Goal: Check status: Check status

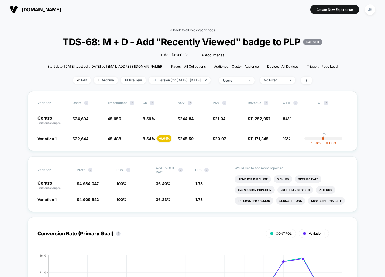
click at [190, 29] on link "< Back to all live experiences" at bounding box center [192, 30] width 45 height 4
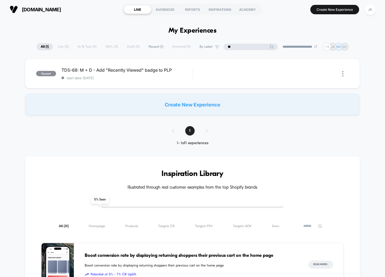
click at [252, 48] on input "**" at bounding box center [251, 47] width 54 height 6
type input "*"
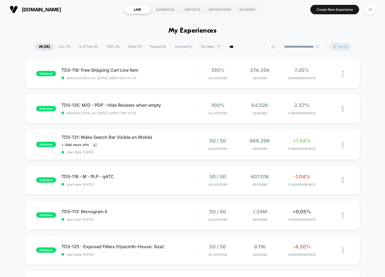
type input "***"
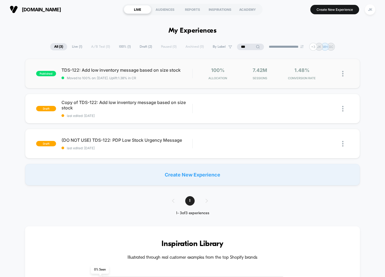
click at [201, 84] on div "published TDS-122: Add low inventory message based on size stock Moved to 100% …" at bounding box center [192, 74] width 335 height 30
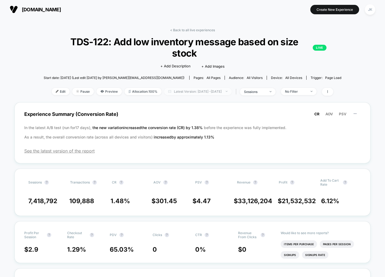
click at [201, 88] on span "Latest Version: [DATE] - [DATE]" at bounding box center [197, 91] width 67 height 7
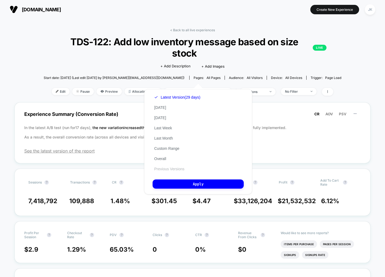
click at [183, 170] on button "Previous Versions" at bounding box center [169, 169] width 33 height 5
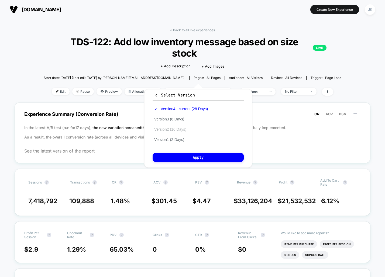
click at [187, 132] on button "Version 2 (16 Days)" at bounding box center [170, 129] width 35 height 5
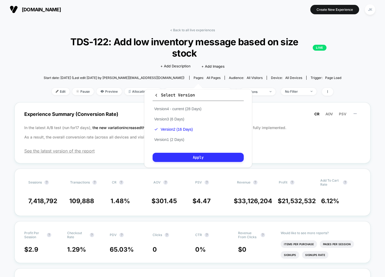
click at [202, 156] on button "Apply" at bounding box center [198, 157] width 91 height 9
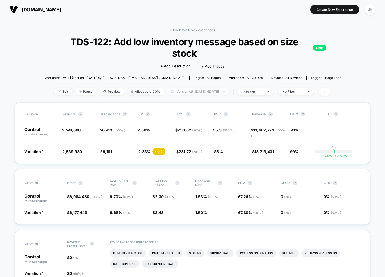
click at [198, 88] on span "Version (2): [DATE] - [DATE]" at bounding box center [198, 91] width 62 height 7
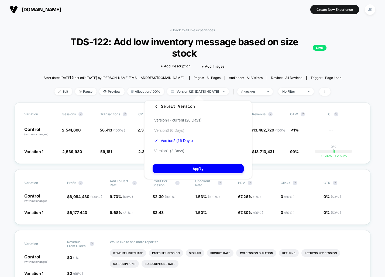
click at [172, 130] on button "Version 3 (6 Days)" at bounding box center [169, 130] width 33 height 5
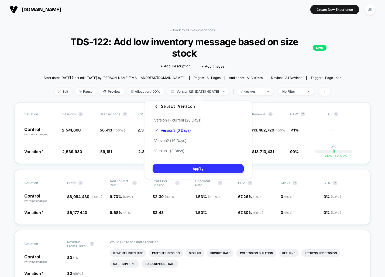
click at [199, 171] on button "Apply" at bounding box center [198, 168] width 91 height 9
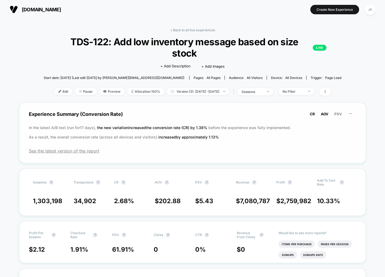
click at [328, 115] on span "AOV" at bounding box center [325, 114] width 8 height 4
click at [338, 115] on span "PSV" at bounding box center [338, 114] width 8 height 4
click at [314, 115] on span "CR" at bounding box center [312, 114] width 5 height 4
click at [177, 93] on span "Version (3): [DATE] - [DATE]" at bounding box center [198, 91] width 62 height 7
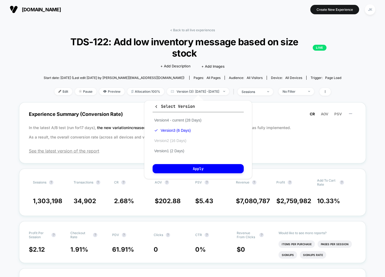
click at [176, 142] on button "Version 2 (16 Days)" at bounding box center [170, 140] width 35 height 5
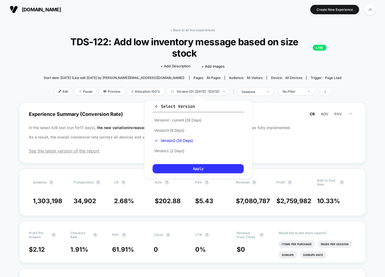
click at [199, 167] on button "Apply" at bounding box center [198, 168] width 91 height 9
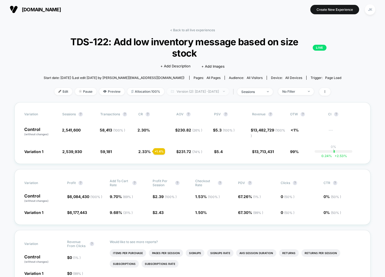
click at [208, 92] on span "Version (2): [DATE] - [DATE]" at bounding box center [198, 91] width 62 height 7
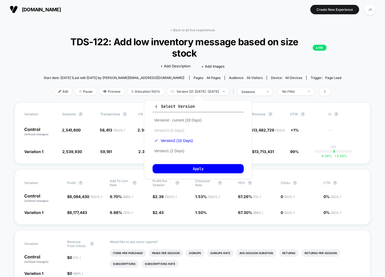
click at [178, 129] on button "Version 3 (6 Days)" at bounding box center [169, 130] width 33 height 5
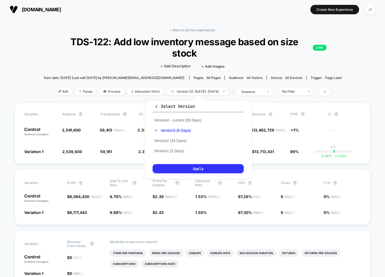
click at [199, 165] on button "Apply" at bounding box center [198, 168] width 91 height 9
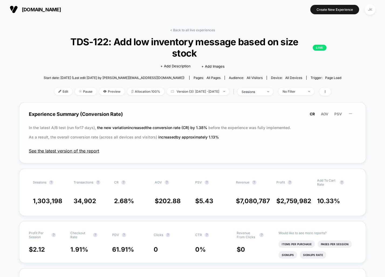
click at [53, 151] on span "See the latest version of the report" at bounding box center [192, 150] width 327 height 5
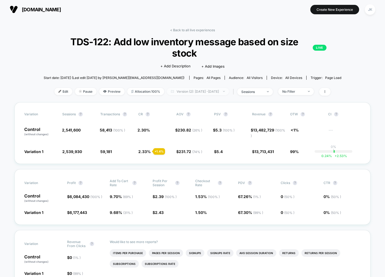
click at [206, 92] on span "Version (2): [DATE] - [DATE]" at bounding box center [198, 91] width 62 height 7
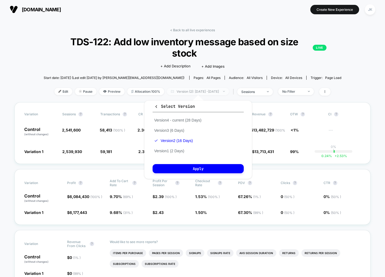
click at [206, 92] on span "Version (2): [DATE] - [DATE]" at bounding box center [198, 91] width 62 height 7
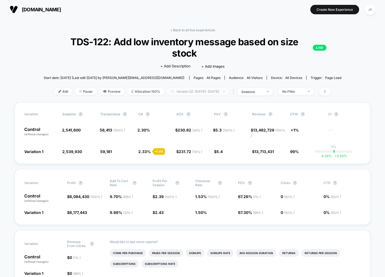
click at [169, 94] on span "Version (2): [DATE] - [DATE]" at bounding box center [198, 91] width 62 height 7
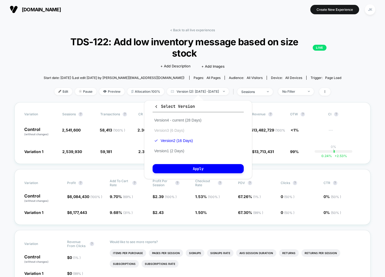
click at [178, 132] on button "Version 3 (6 Days)" at bounding box center [169, 130] width 33 height 5
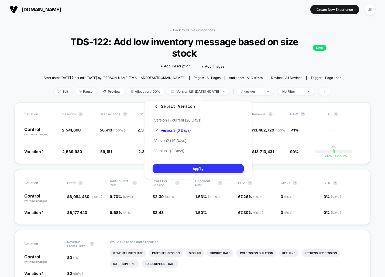
click at [204, 170] on button "Apply" at bounding box center [198, 168] width 91 height 9
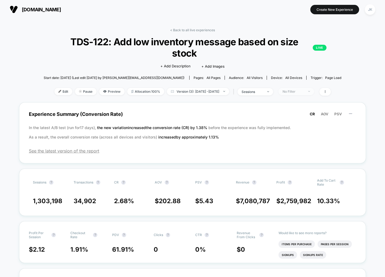
click at [310, 94] on span "No Filter" at bounding box center [296, 91] width 36 height 7
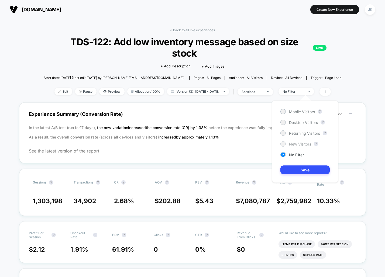
click at [304, 141] on div "New Visitors" at bounding box center [295, 143] width 31 height 5
click at [307, 173] on button "Save" at bounding box center [304, 170] width 49 height 9
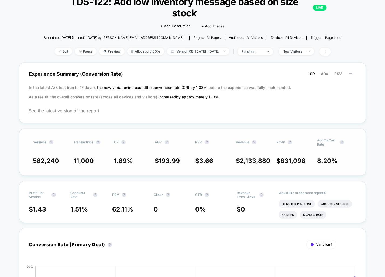
scroll to position [41, 0]
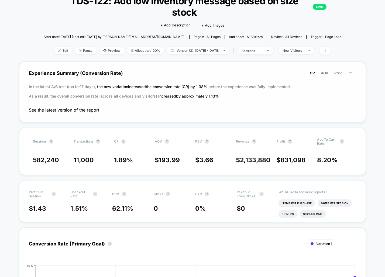
click at [86, 112] on span "See the latest version of the report" at bounding box center [192, 109] width 327 height 5
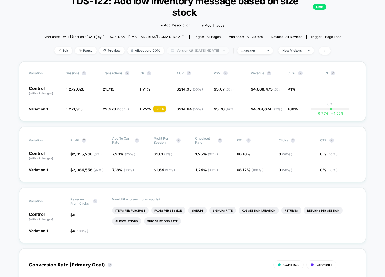
click at [216, 53] on span "Version (2): [DATE] - [DATE]" at bounding box center [198, 50] width 62 height 7
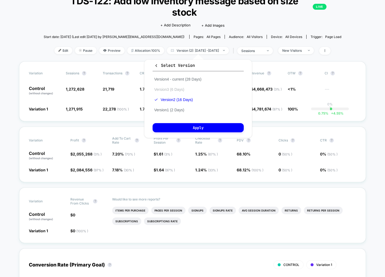
click at [176, 90] on button "Version 3 (6 Days)" at bounding box center [169, 89] width 33 height 5
click at [191, 130] on button "Apply" at bounding box center [198, 127] width 91 height 9
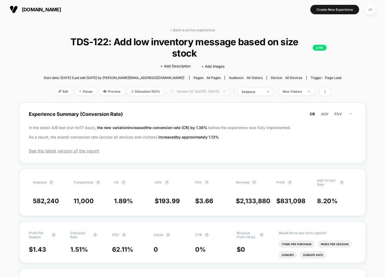
click at [202, 94] on span "Version (3): [DATE] - [DATE]" at bounding box center [198, 91] width 62 height 7
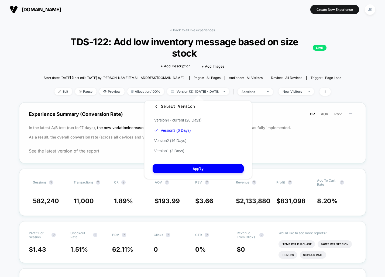
click at [335, 159] on div "Experience Summary (Conversion Rate) CR AOV PSV In the latest A/B test (run for…" at bounding box center [192, 132] width 347 height 61
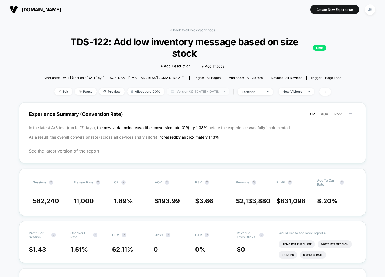
click at [179, 92] on span "Version (3): [DATE] - [DATE]" at bounding box center [198, 91] width 62 height 7
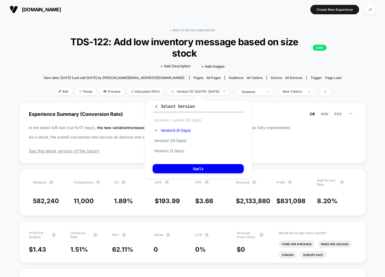
click at [180, 121] on button "Version 4 - current (28 Days)" at bounding box center [178, 120] width 50 height 5
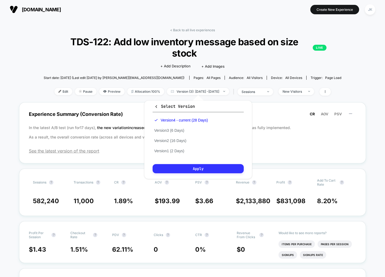
click at [206, 171] on button "Apply" at bounding box center [198, 168] width 91 height 9
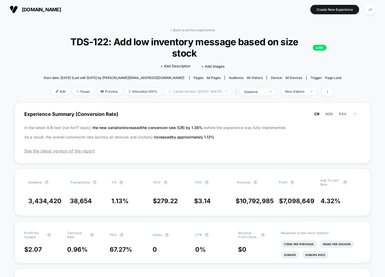
click at [190, 88] on span "Latest Version: [DATE] - [DATE]" at bounding box center [197, 91] width 67 height 7
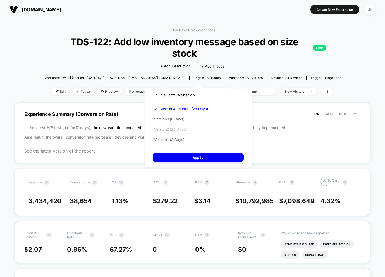
click at [171, 130] on button "Version 2 (16 Days)" at bounding box center [170, 129] width 35 height 5
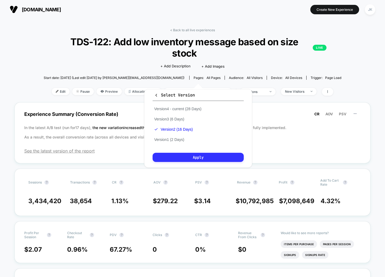
click at [185, 155] on button "Apply" at bounding box center [198, 157] width 91 height 9
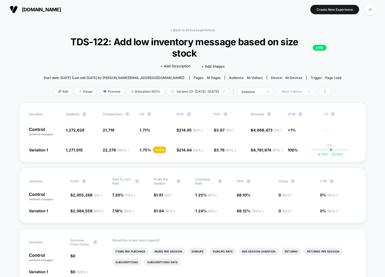
click at [304, 91] on div "New Visitors" at bounding box center [293, 91] width 22 height 4
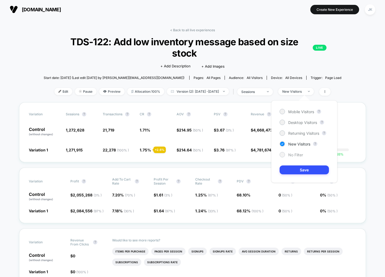
click at [293, 157] on span "No Filter" at bounding box center [295, 155] width 15 height 5
click at [298, 170] on button "Save" at bounding box center [304, 170] width 49 height 9
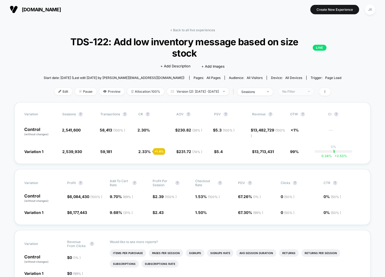
click at [304, 90] on div "No Filter" at bounding box center [293, 91] width 22 height 4
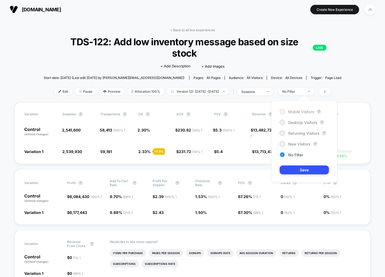
click at [295, 111] on span "Mobile Visitors" at bounding box center [301, 111] width 26 height 5
click at [302, 170] on button "Save" at bounding box center [304, 170] width 49 height 9
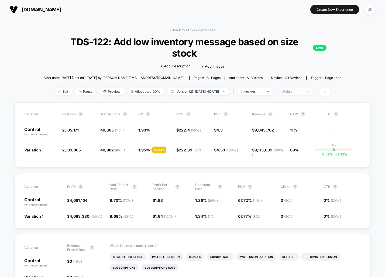
click at [308, 93] on span "Mobile" at bounding box center [296, 91] width 36 height 7
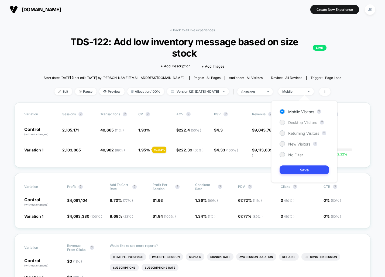
click at [305, 122] on span "Desktop Visitors" at bounding box center [302, 122] width 29 height 5
click at [303, 172] on button "Save" at bounding box center [304, 170] width 49 height 9
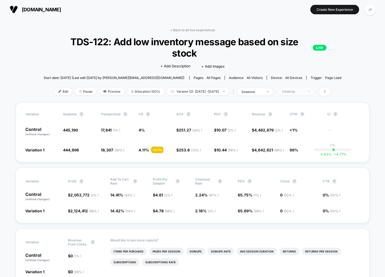
click at [301, 92] on div "Desktop" at bounding box center [293, 91] width 22 height 4
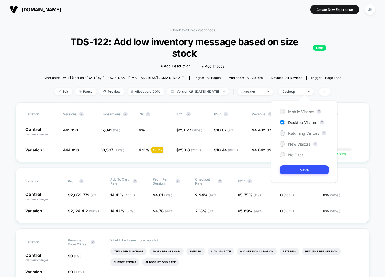
click at [302, 155] on span "No Filter" at bounding box center [295, 155] width 15 height 5
click at [305, 170] on button "Save" at bounding box center [304, 170] width 49 height 9
